Goal: Information Seeking & Learning: Learn about a topic

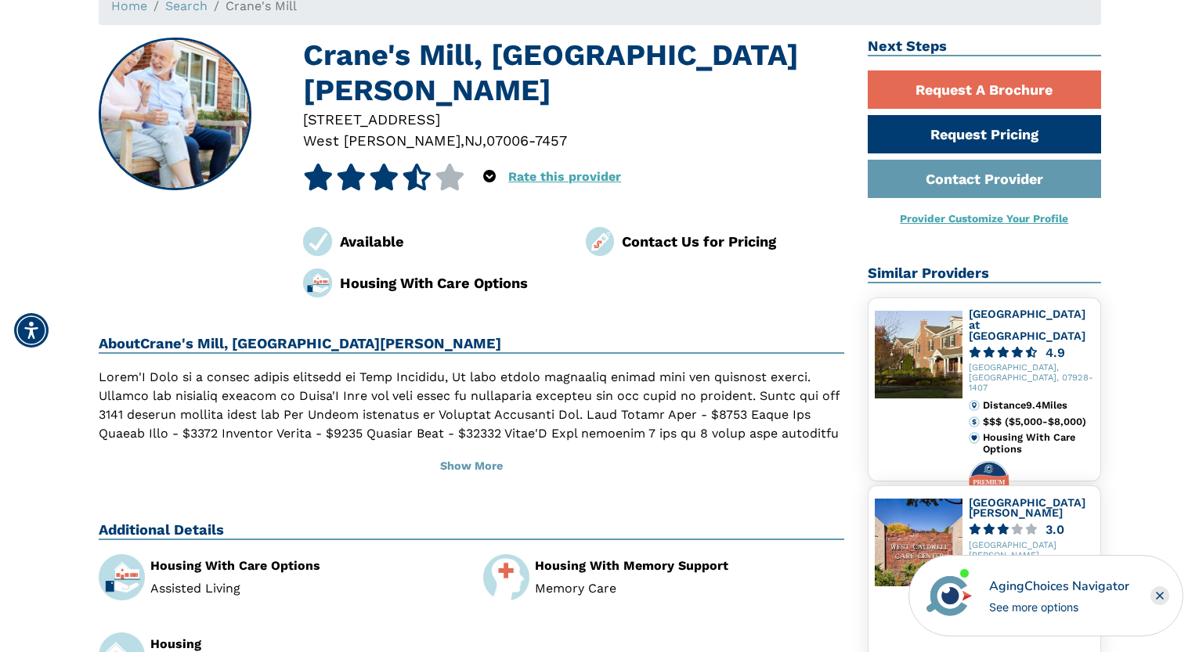
scroll to position [106, 0]
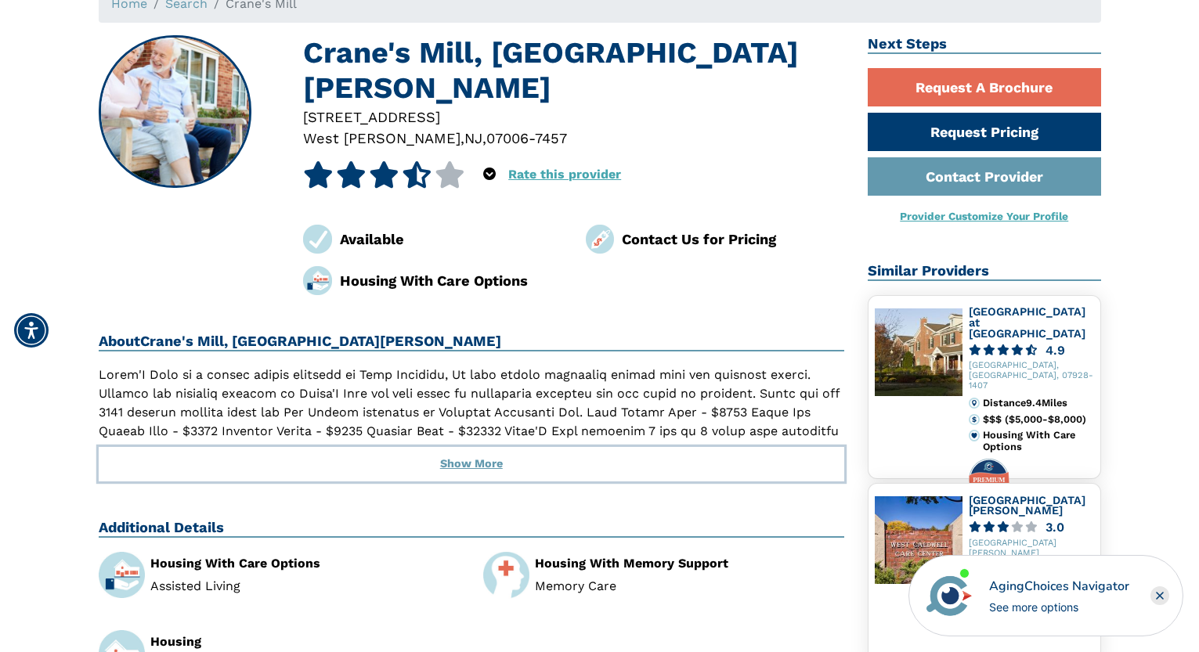
click at [463, 447] on button "Show More" at bounding box center [472, 464] width 746 height 34
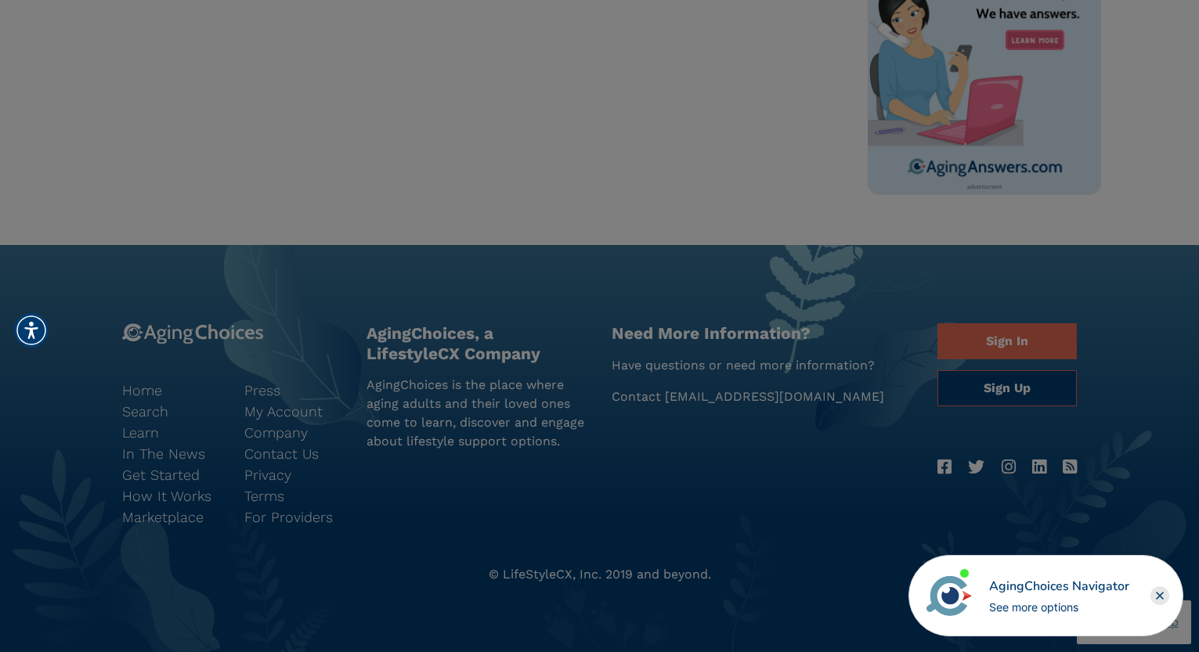
scroll to position [1089, 0]
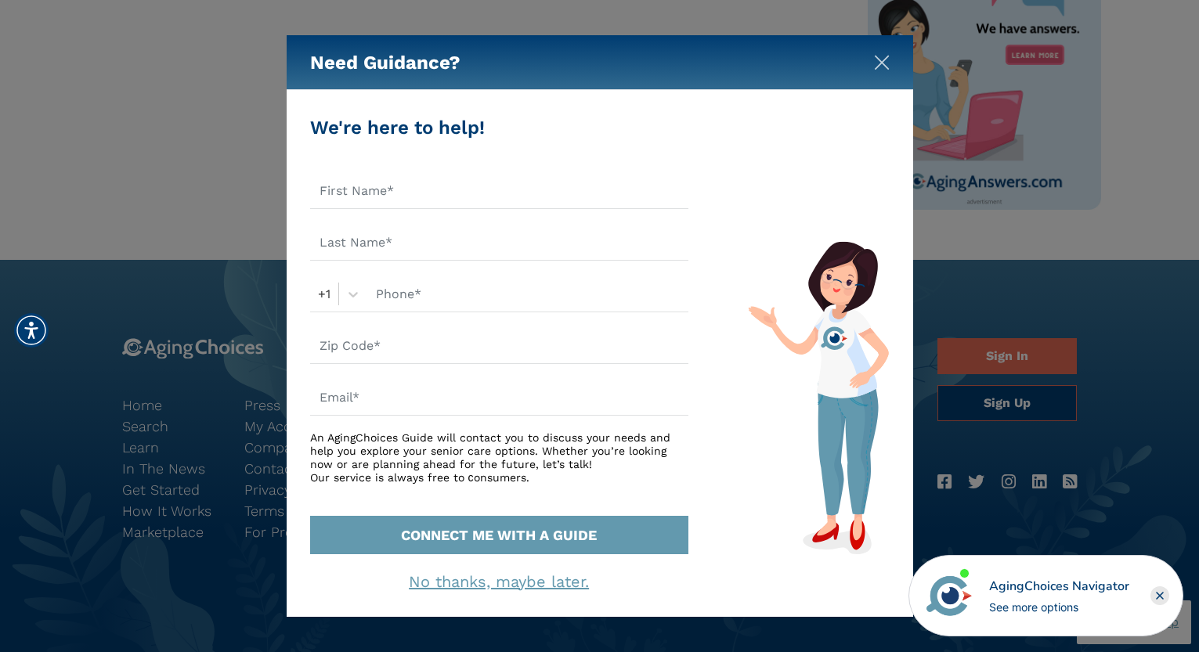
click at [879, 63] on img "Close" at bounding box center [882, 63] width 16 height 16
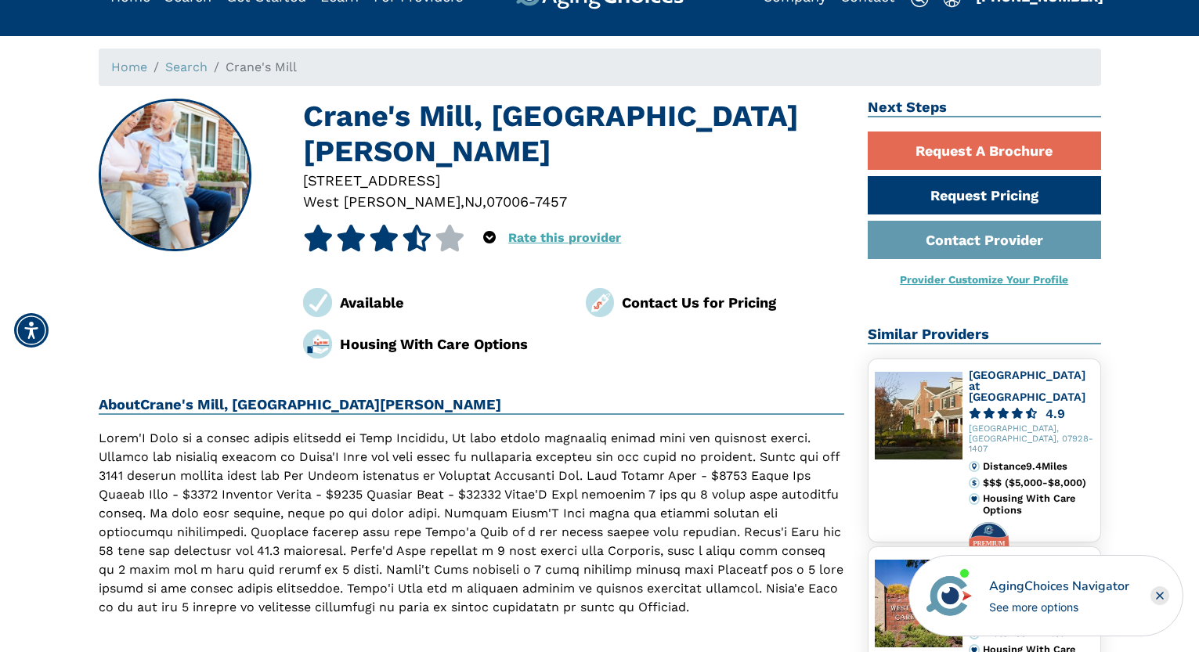
scroll to position [0, 0]
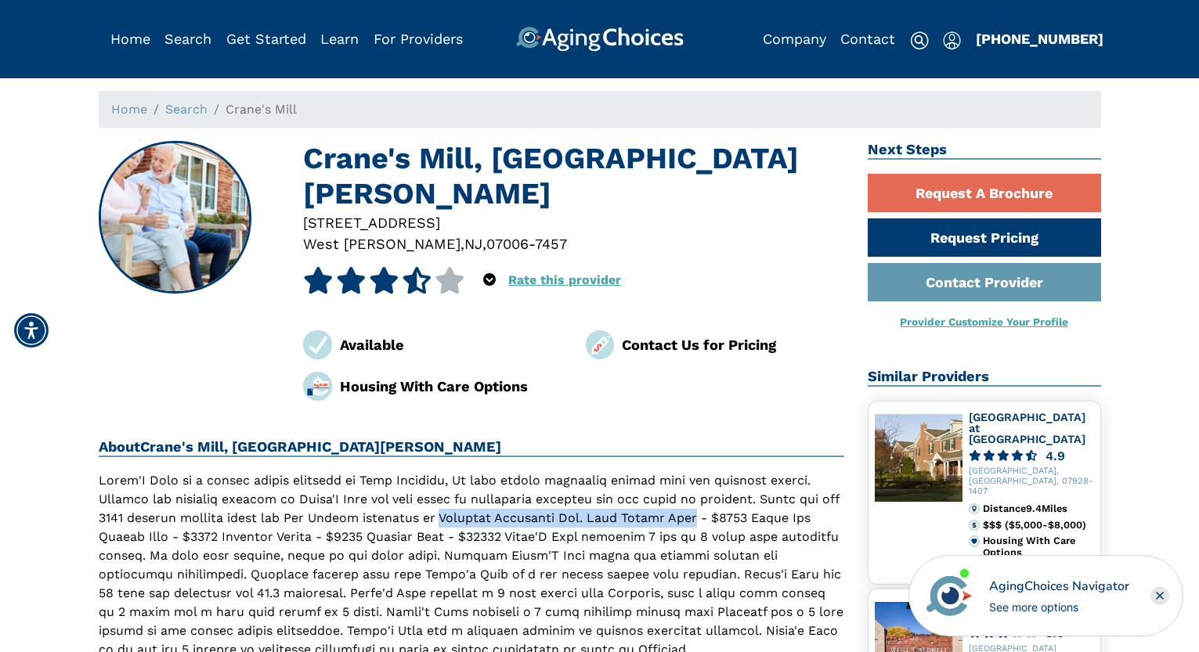
drag, startPoint x: 417, startPoint y: 483, endPoint x: 676, endPoint y: 479, distance: 259.3
click at [676, 479] on p at bounding box center [472, 565] width 746 height 188
copy p "Genworth Financial Inc. Home Health Care"
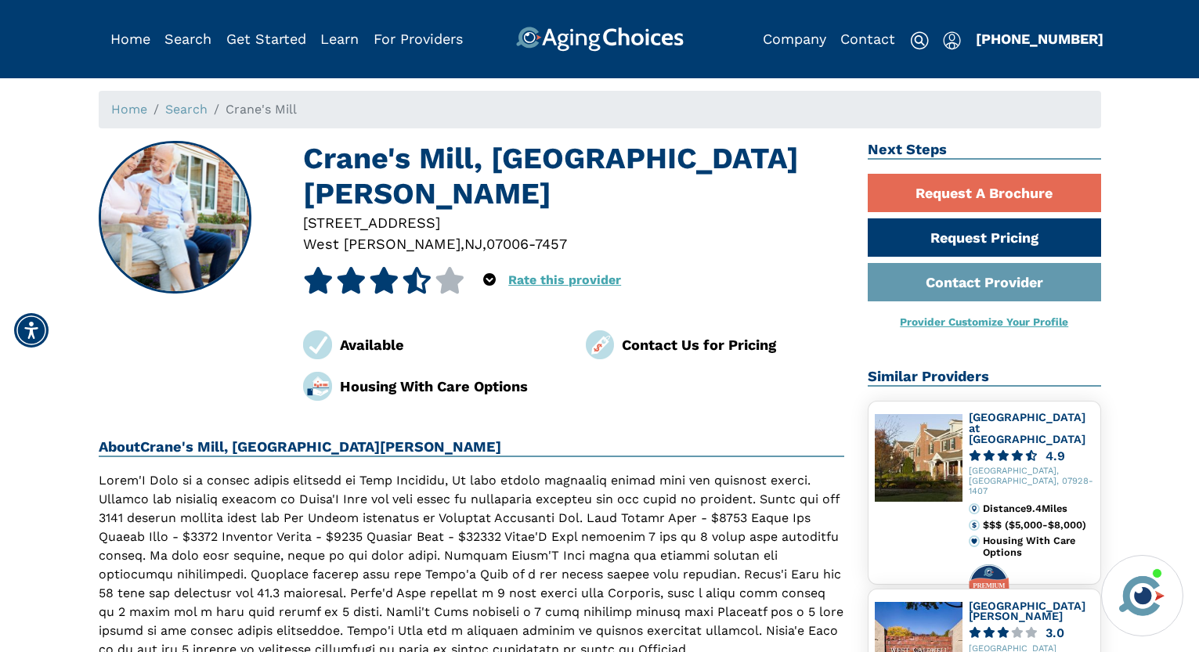
click at [371, 236] on span "West [PERSON_NAME]" at bounding box center [381, 244] width 157 height 16
click at [298, 372] on div "Housing With Care Options" at bounding box center [432, 386] width 282 height 29
